Goal: Information Seeking & Learning: Learn about a topic

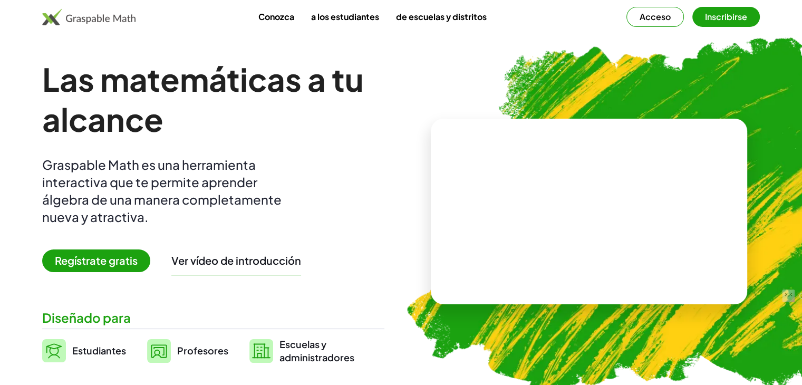
click at [341, 16] on font "a los estudiantes" at bounding box center [345, 16] width 68 height 11
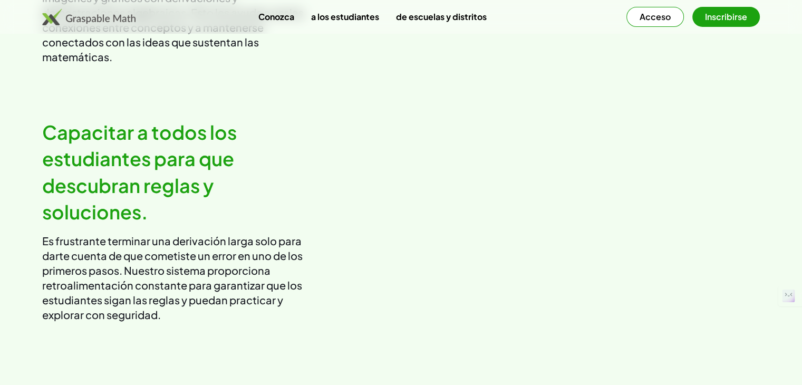
scroll to position [1213, 0]
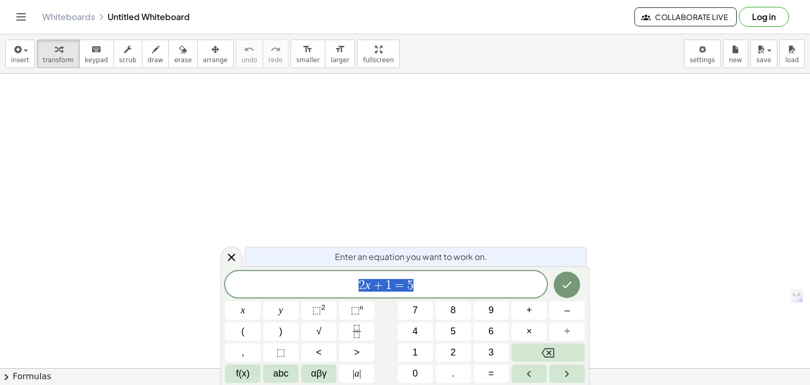
scroll to position [158, 0]
drag, startPoint x: 169, startPoint y: 89, endPoint x: 162, endPoint y: 96, distance: 9.7
click at [166, 110] on div at bounding box center [405, 210] width 810 height 589
drag, startPoint x: 141, startPoint y: 51, endPoint x: 148, endPoint y: 66, distance: 16.8
click at [152, 51] on icon "button" at bounding box center [155, 49] width 7 height 13
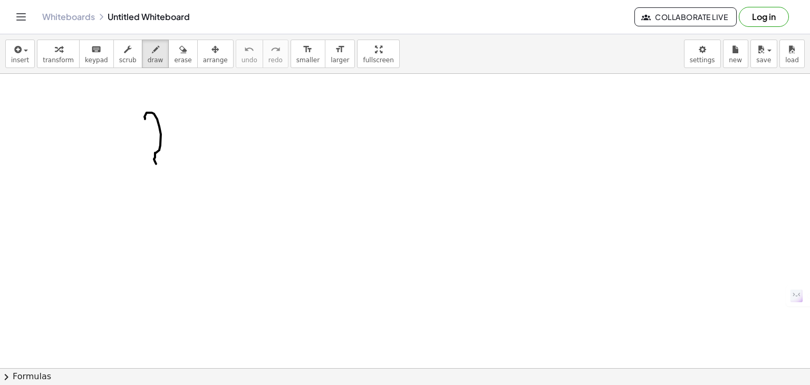
drag, startPoint x: 145, startPoint y: 119, endPoint x: 169, endPoint y: 118, distance: 23.8
click at [162, 152] on div at bounding box center [405, 210] width 810 height 589
drag, startPoint x: 177, startPoint y: 146, endPoint x: 184, endPoint y: 150, distance: 7.6
click at [175, 144] on div at bounding box center [405, 210] width 810 height 589
drag, startPoint x: 184, startPoint y: 150, endPoint x: 197, endPoint y: 119, distance: 34.3
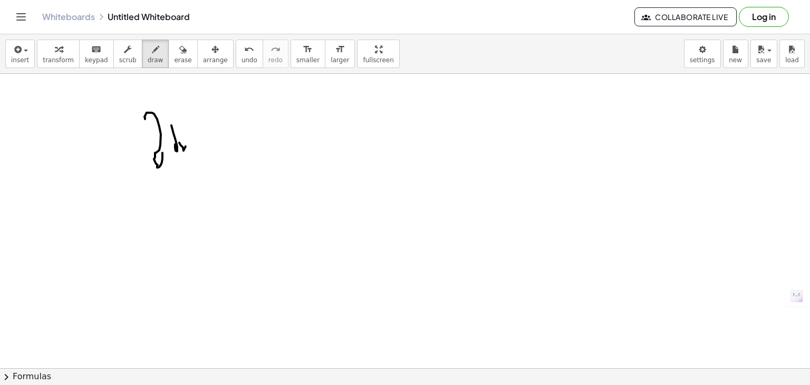
click at [189, 133] on div at bounding box center [405, 210] width 810 height 589
drag, startPoint x: 45, startPoint y: 103, endPoint x: 91, endPoint y: 78, distance: 51.9
click at [88, 84] on div at bounding box center [405, 210] width 810 height 589
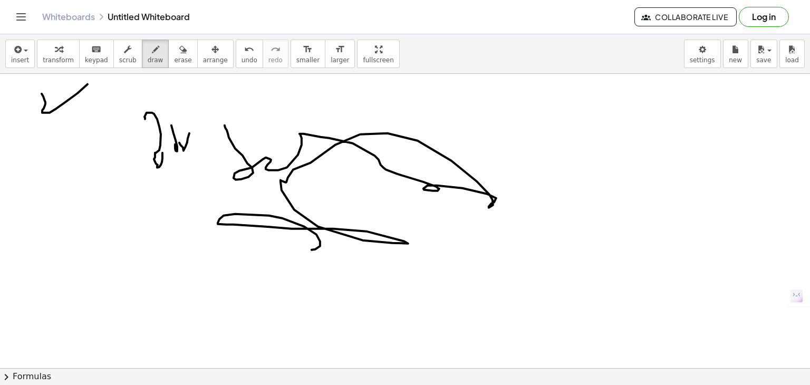
drag, startPoint x: 225, startPoint y: 125, endPoint x: 535, endPoint y: 180, distance: 314.9
click at [453, 215] on div at bounding box center [405, 210] width 810 height 589
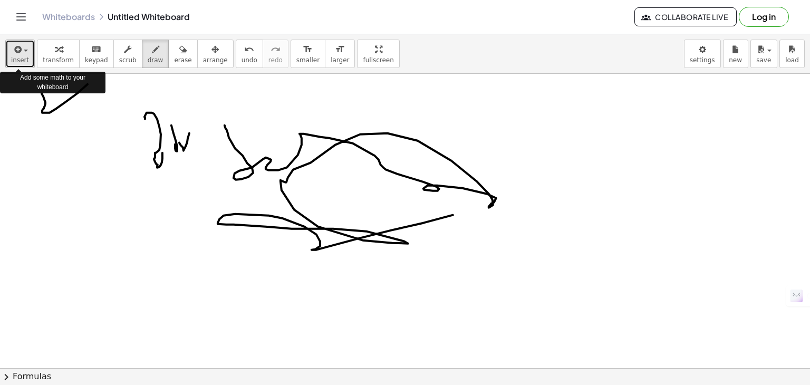
click at [25, 54] on div "button" at bounding box center [20, 49] width 18 height 13
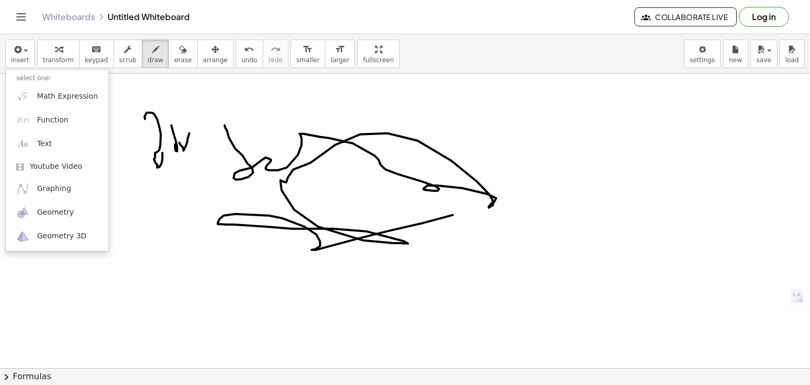
click at [22, 16] on icon "Toggle navigation" at bounding box center [21, 17] width 13 height 13
